Goal: Browse casually: Explore the website without a specific task or goal

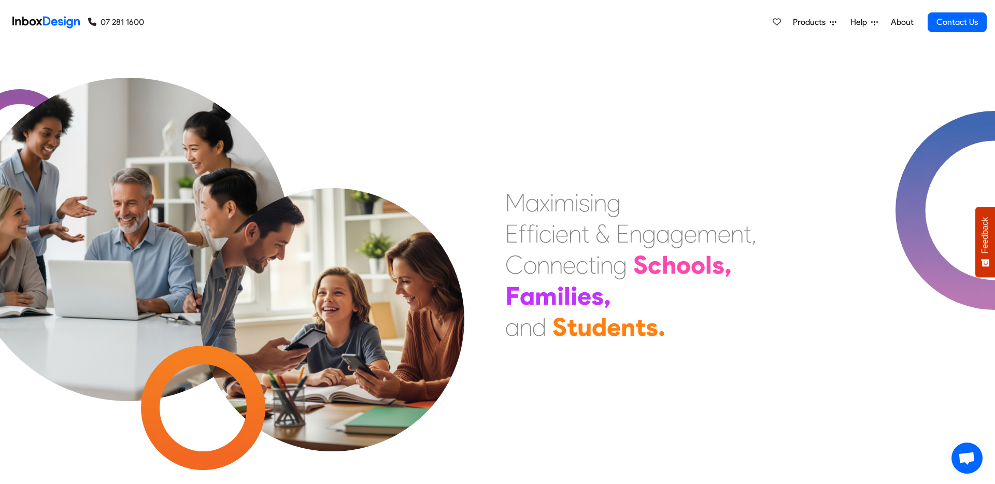
click at [814, 22] on span "Products" at bounding box center [811, 22] width 37 height 12
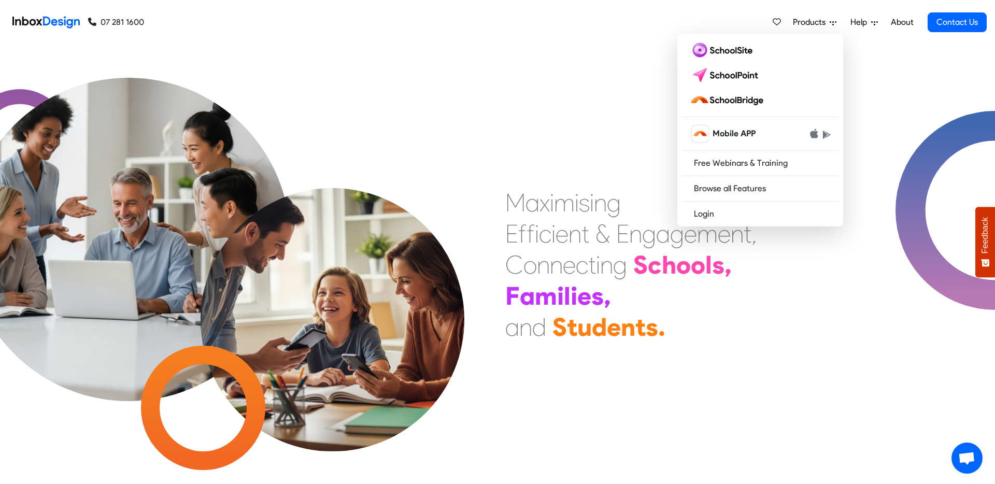
click at [830, 24] on span "Help" at bounding box center [811, 22] width 37 height 12
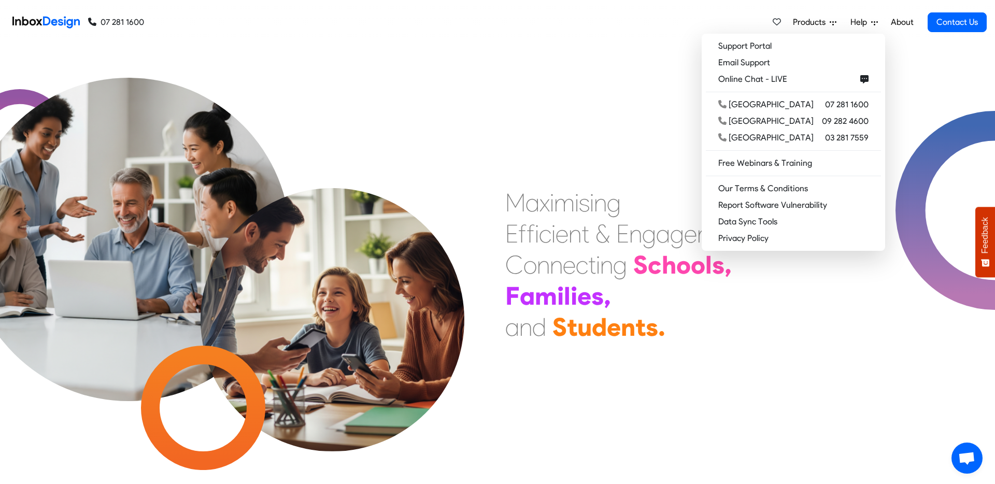
click at [629, 93] on div "M a x i m i s i n g E f f i c i e n t & E n g a g e m e n t , C o n n e c t i n…" at bounding box center [497, 264] width 995 height 439
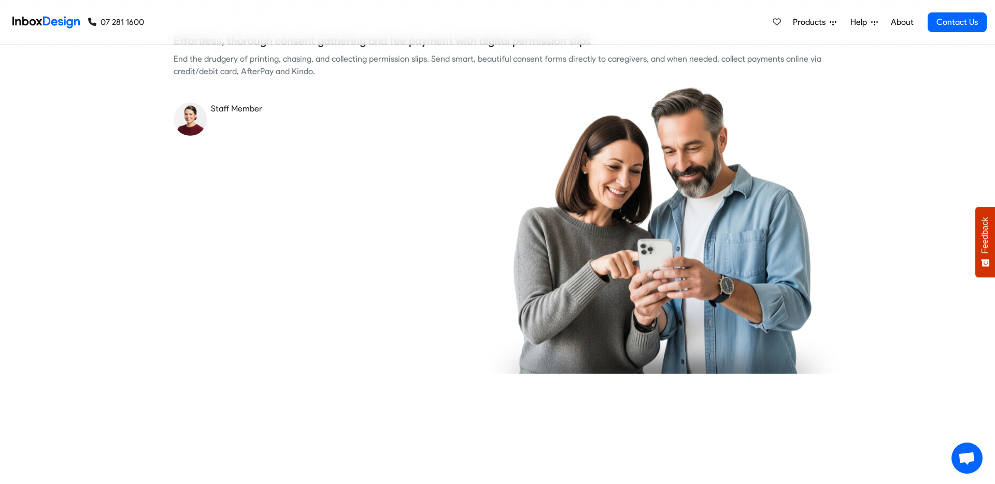
checkbox input "true"
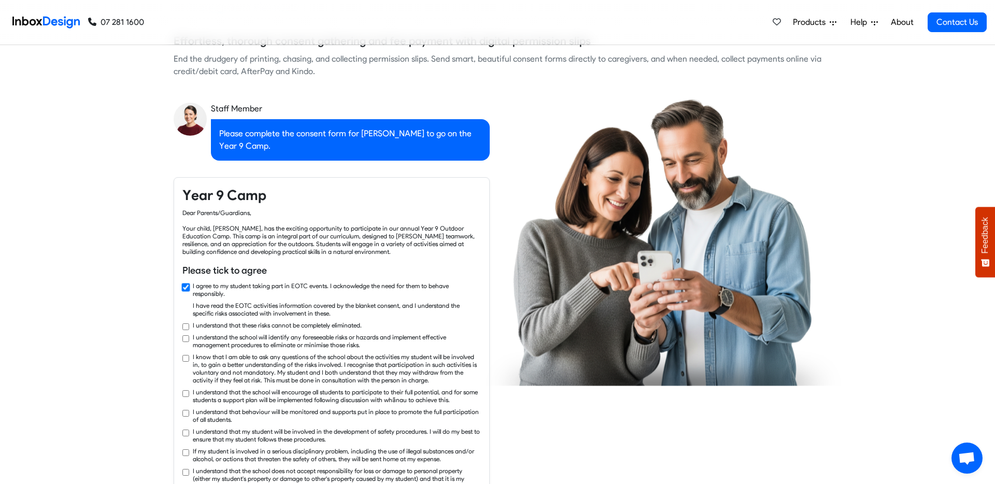
checkbox input "true"
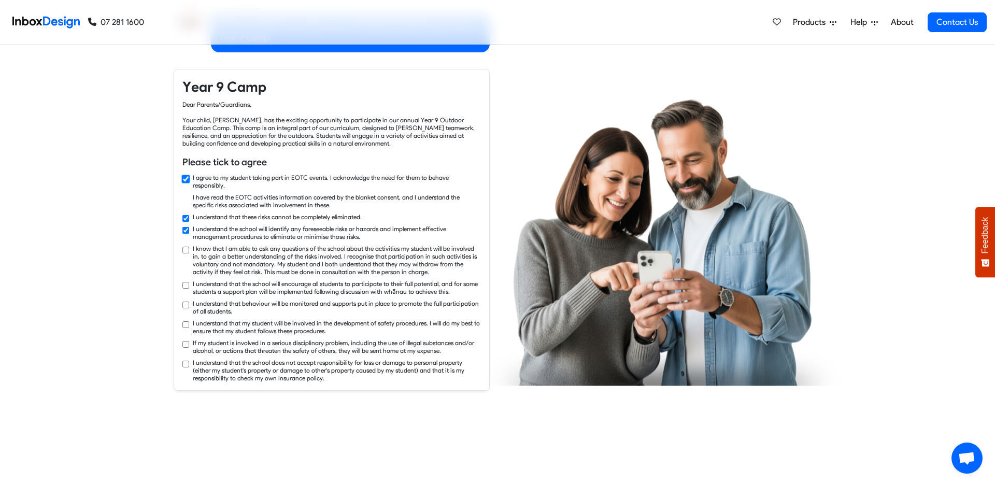
checkbox input "true"
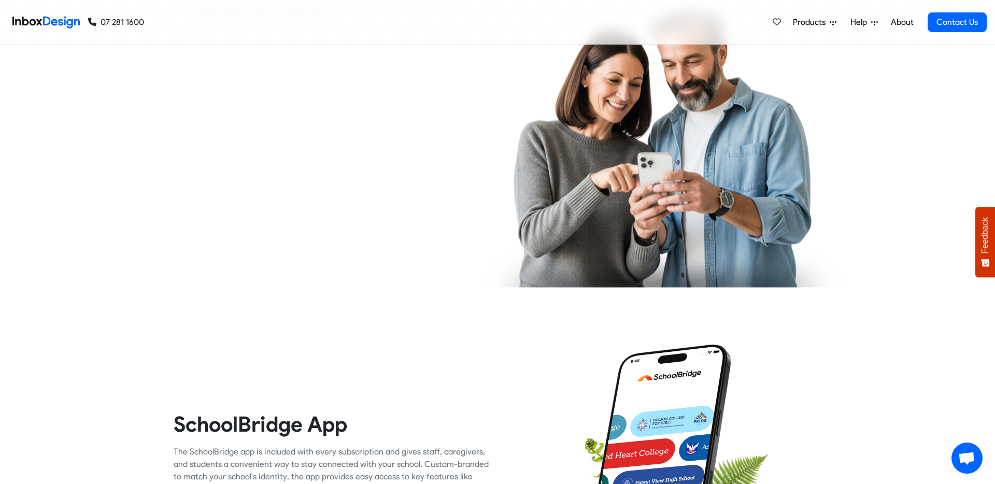
checkbox input "true"
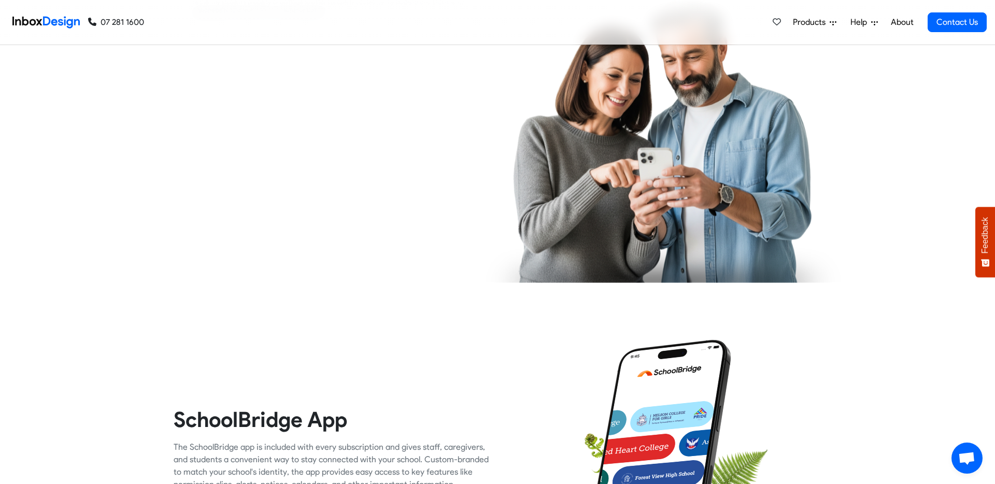
checkbox input "true"
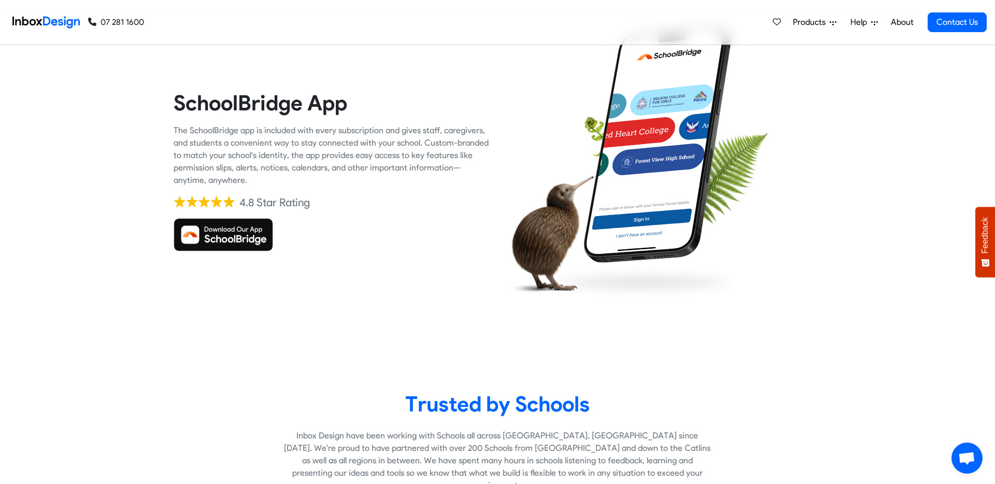
checkbox input "true"
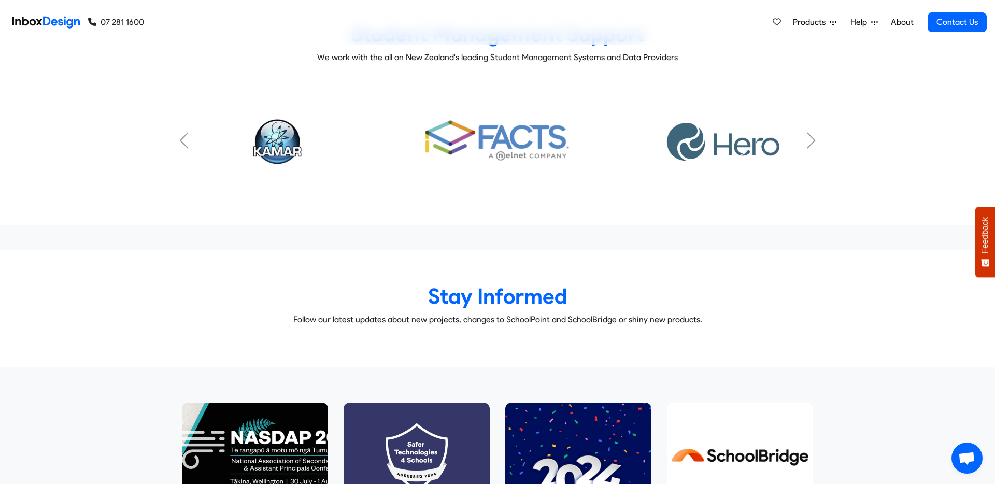
scroll to position [4559, 0]
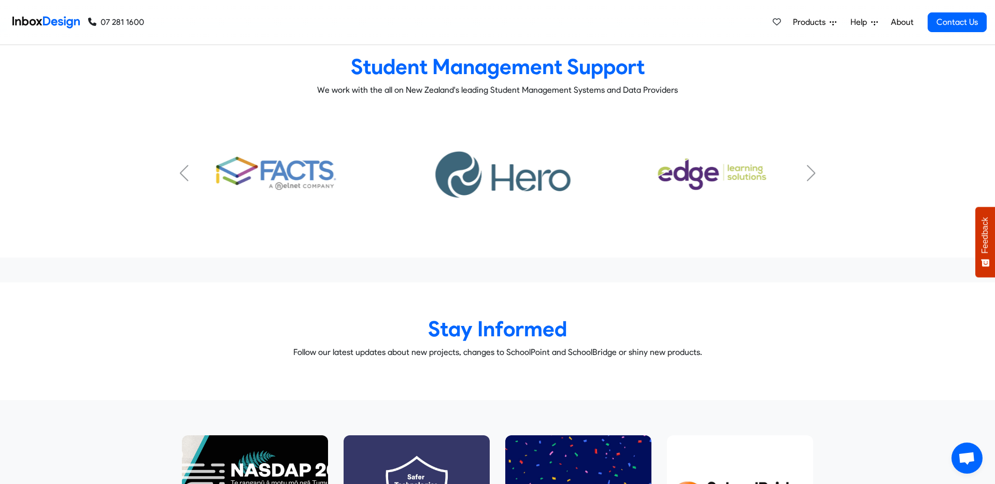
click at [813, 165] on div "Next slide" at bounding box center [811, 173] width 10 height 17
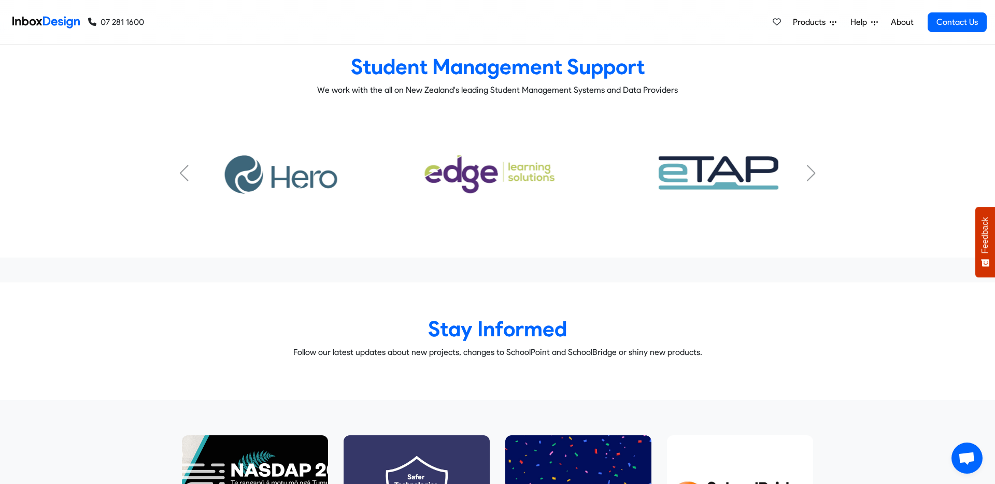
click at [813, 165] on div "Next slide" at bounding box center [811, 173] width 10 height 17
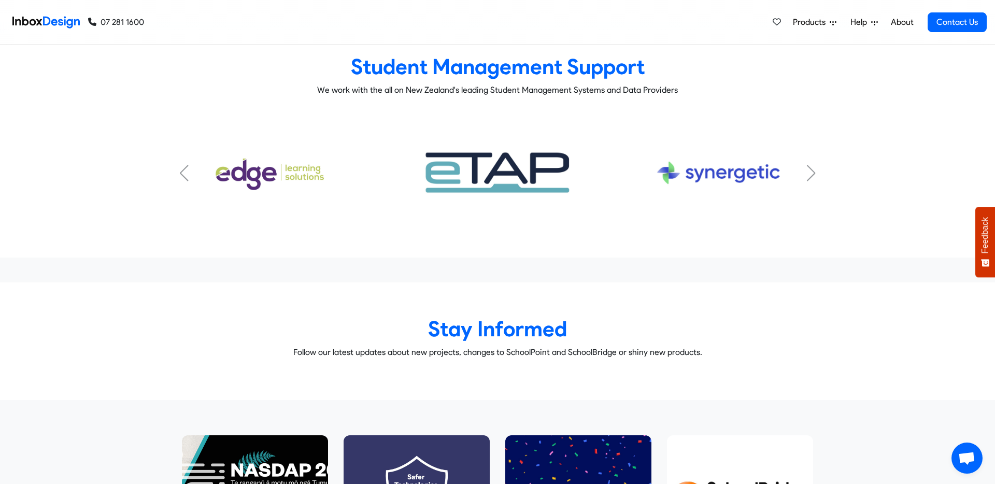
click at [813, 165] on div "Next slide" at bounding box center [811, 173] width 10 height 17
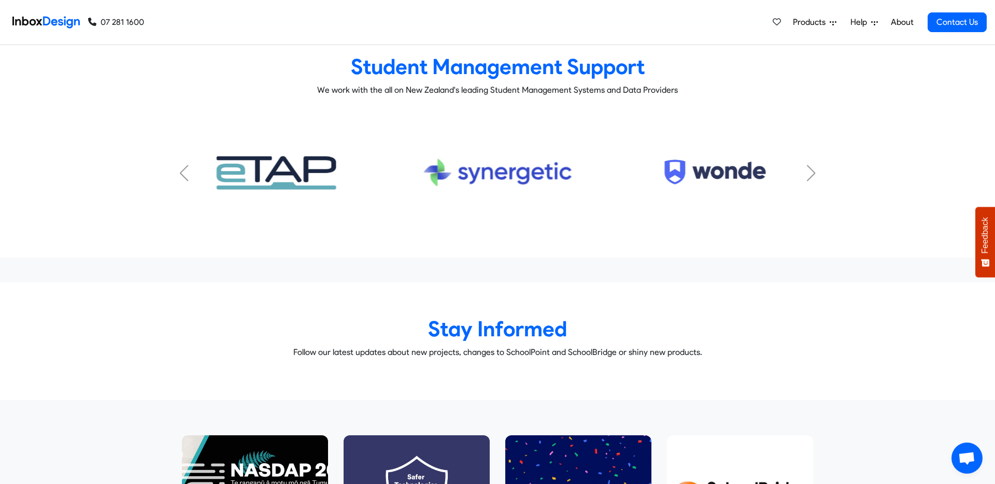
click at [813, 165] on div "Next slide" at bounding box center [811, 173] width 10 height 17
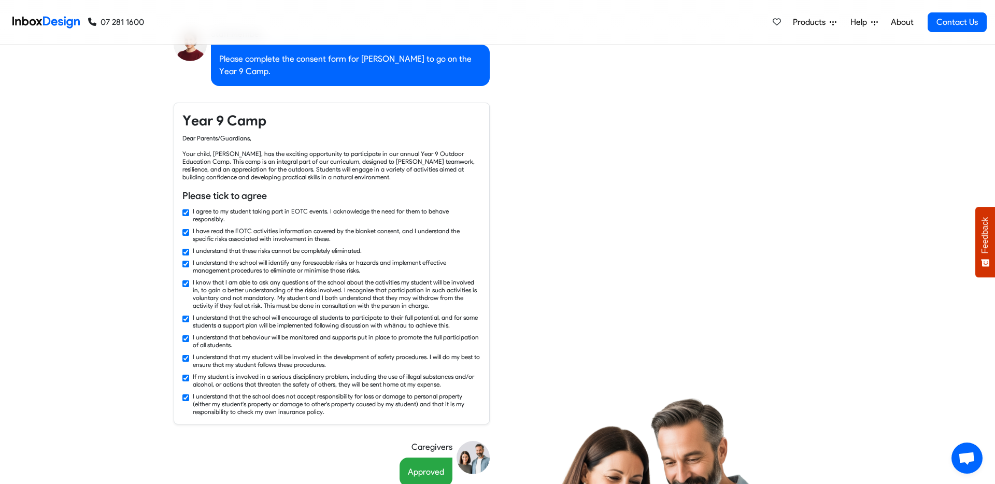
checkbox input "false"
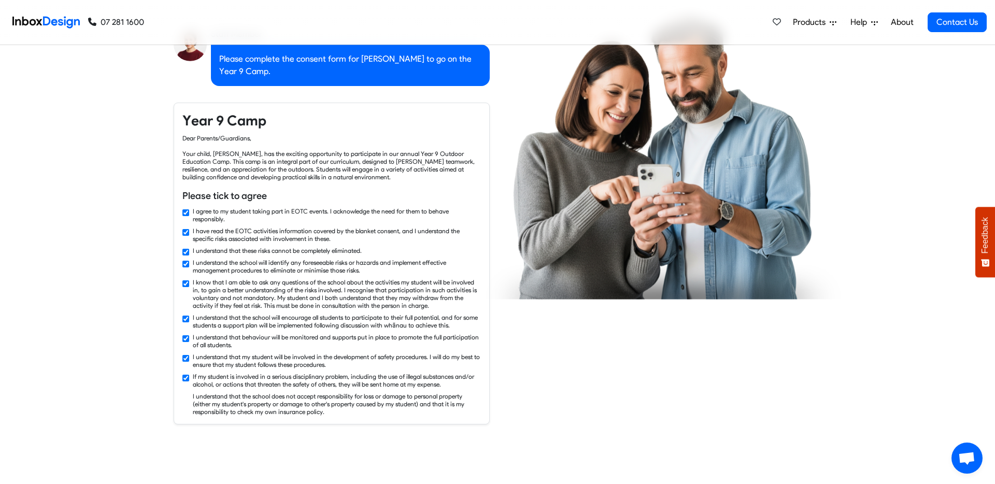
checkbox input "false"
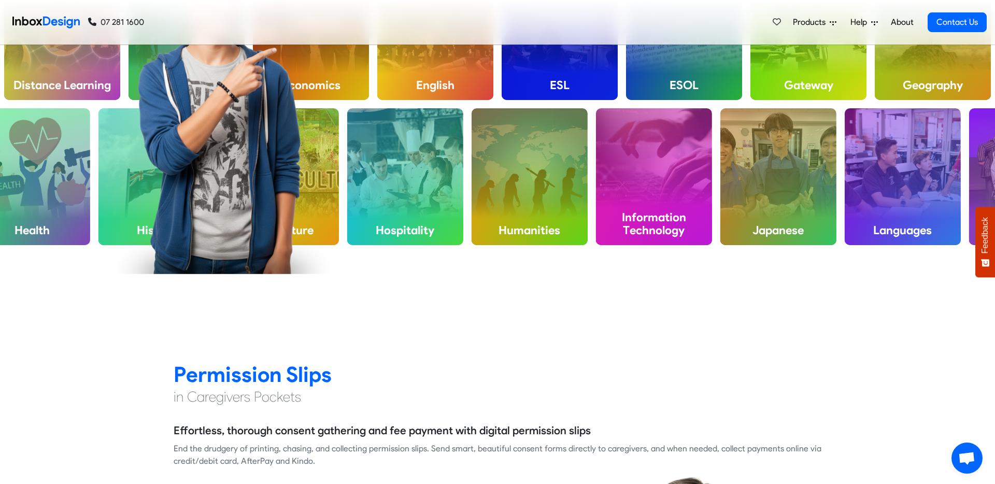
checkbox input "false"
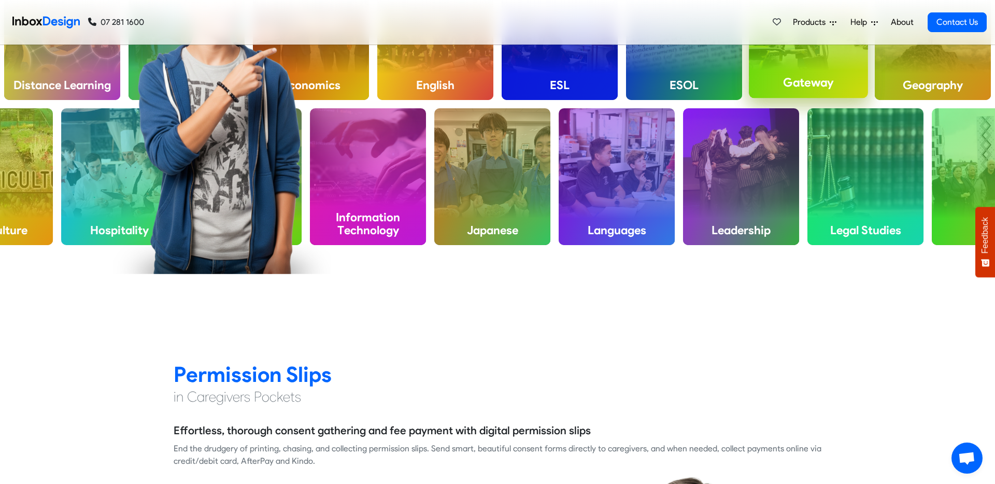
scroll to position [8, 0]
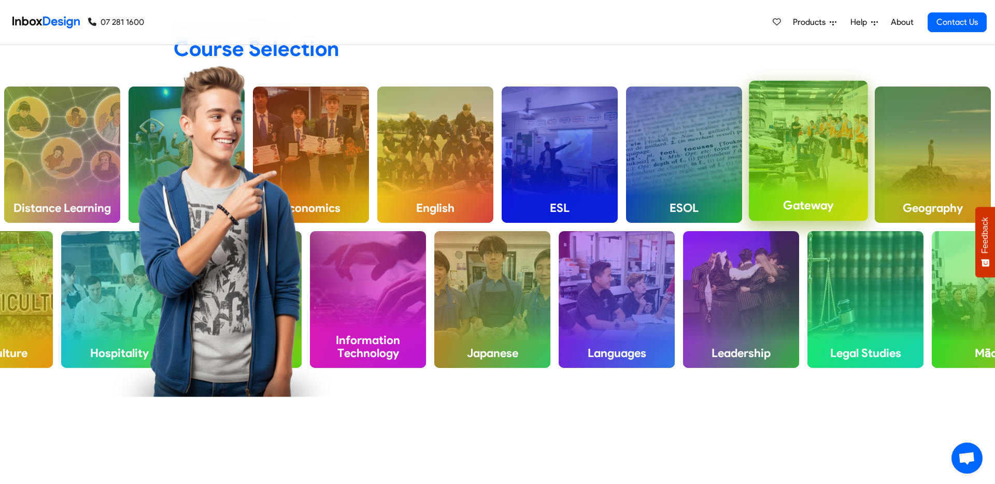
checkbox input "false"
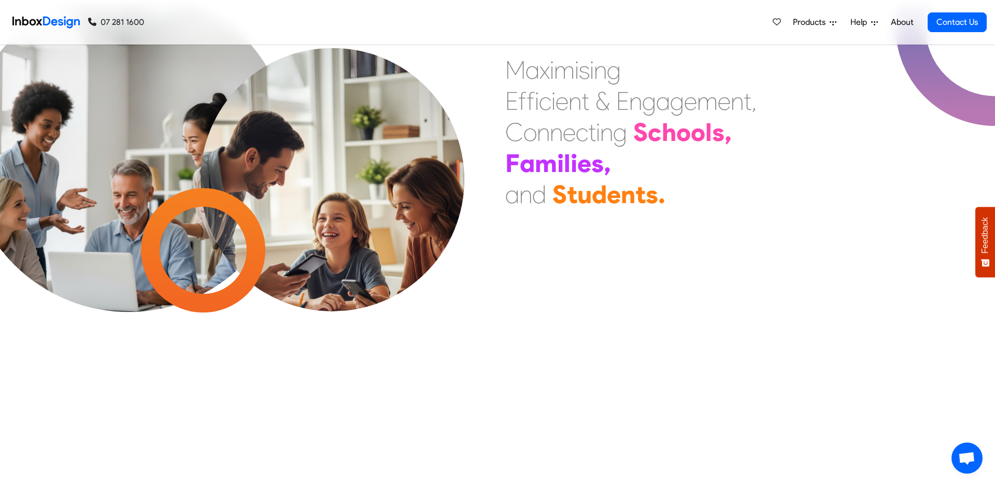
checkbox input "false"
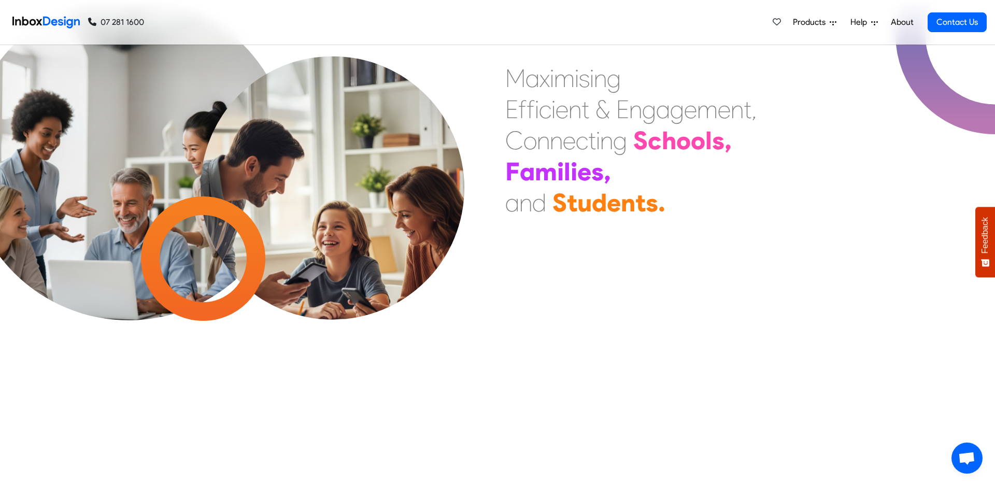
checkbox input "false"
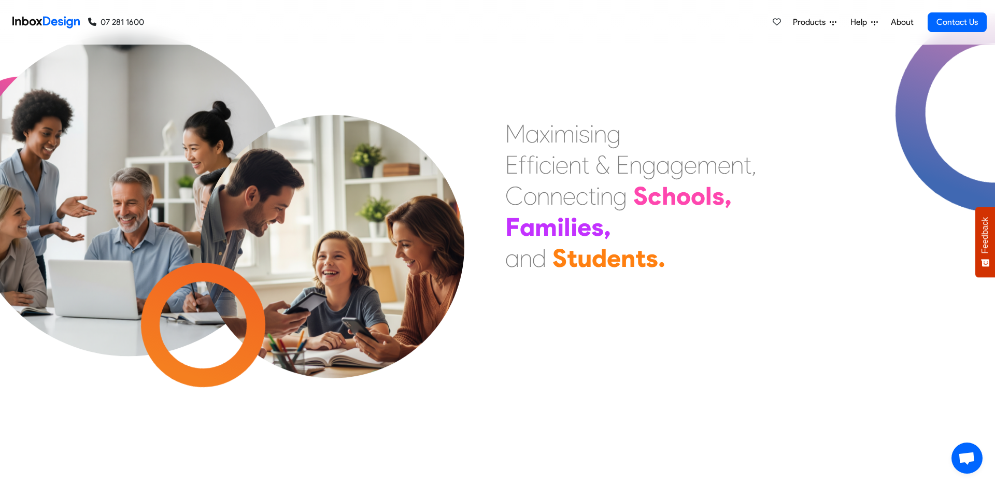
checkbox input "false"
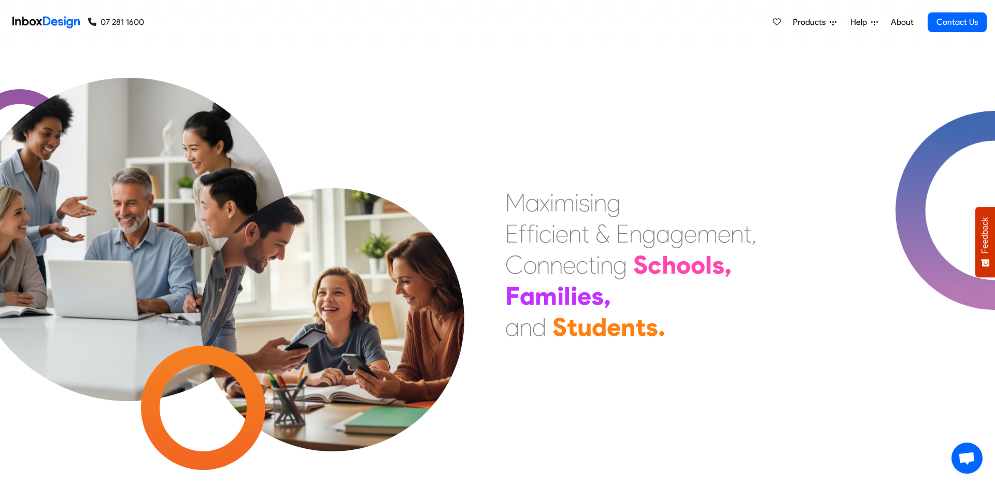
click at [899, 22] on link "About" at bounding box center [902, 22] width 29 height 21
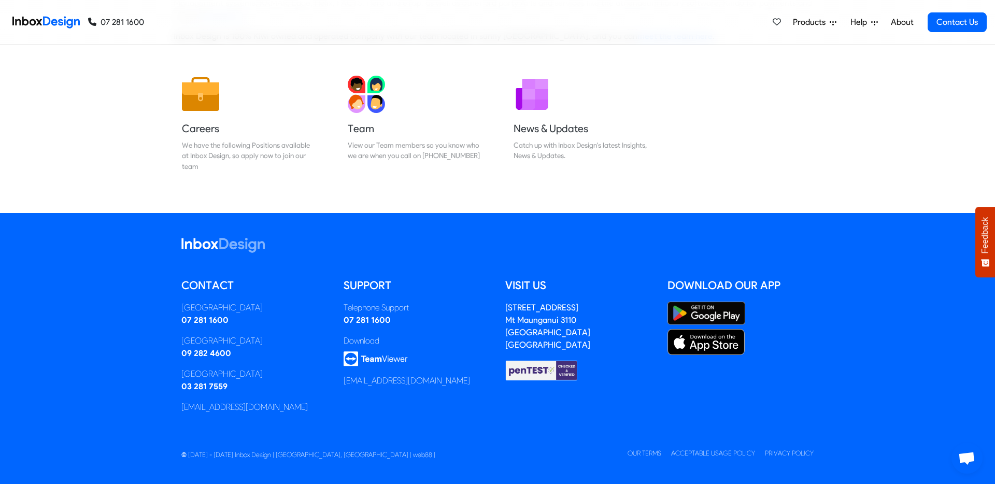
scroll to position [142, 0]
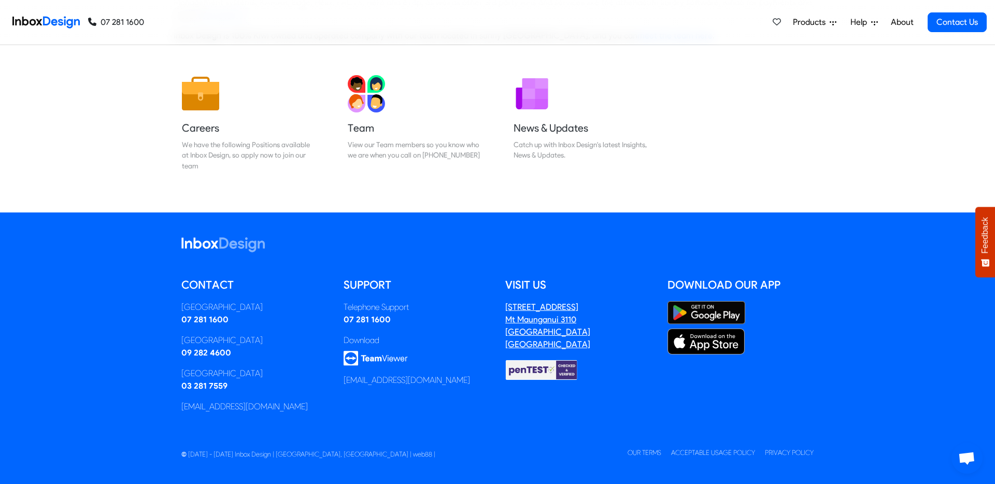
click at [532, 334] on address "3/63 Farm Street Mt Maunganui 3110 Tauranga New Zealand" at bounding box center [547, 325] width 85 height 47
